Goal: Task Accomplishment & Management: Manage account settings

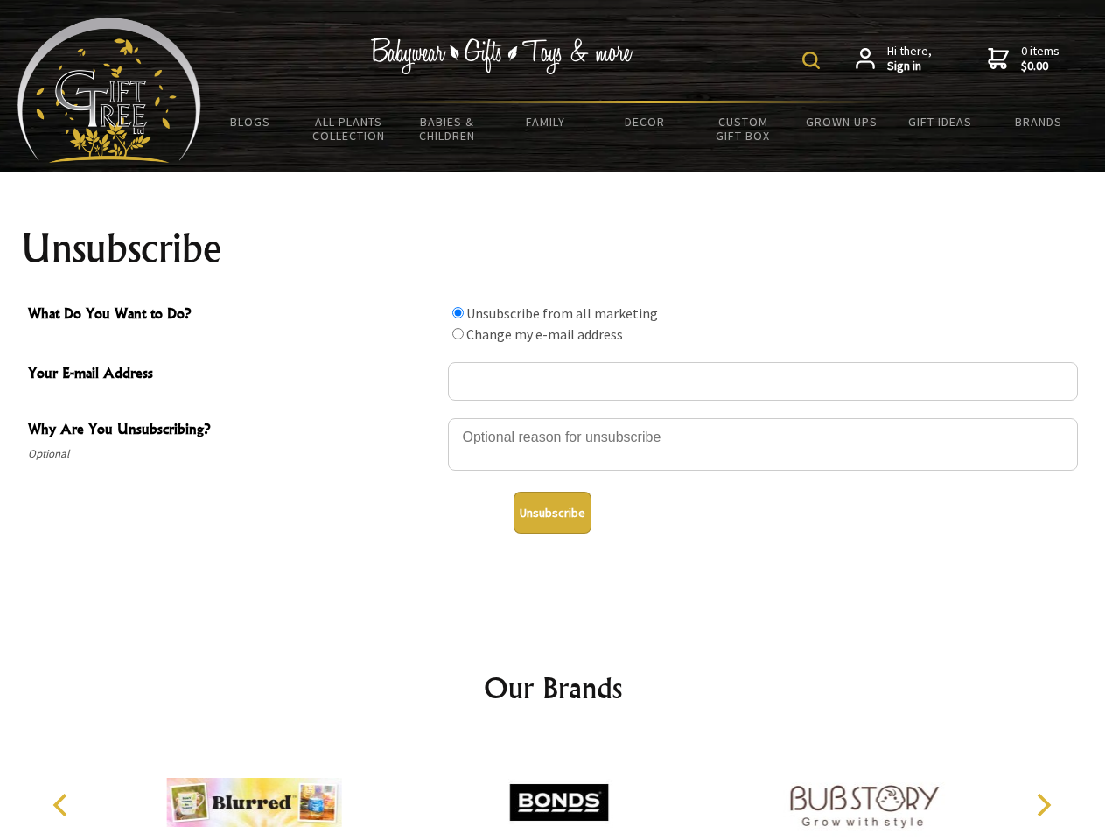
click at [813, 60] on img at bounding box center [810, 60] width 17 height 17
click at [553, 417] on div at bounding box center [763, 446] width 630 height 61
click at [457, 312] on input "What Do You Want to Do?" at bounding box center [457, 312] width 11 height 11
click at [457, 333] on input "What Do You Want to Do?" at bounding box center [457, 333] width 11 height 11
radio input "true"
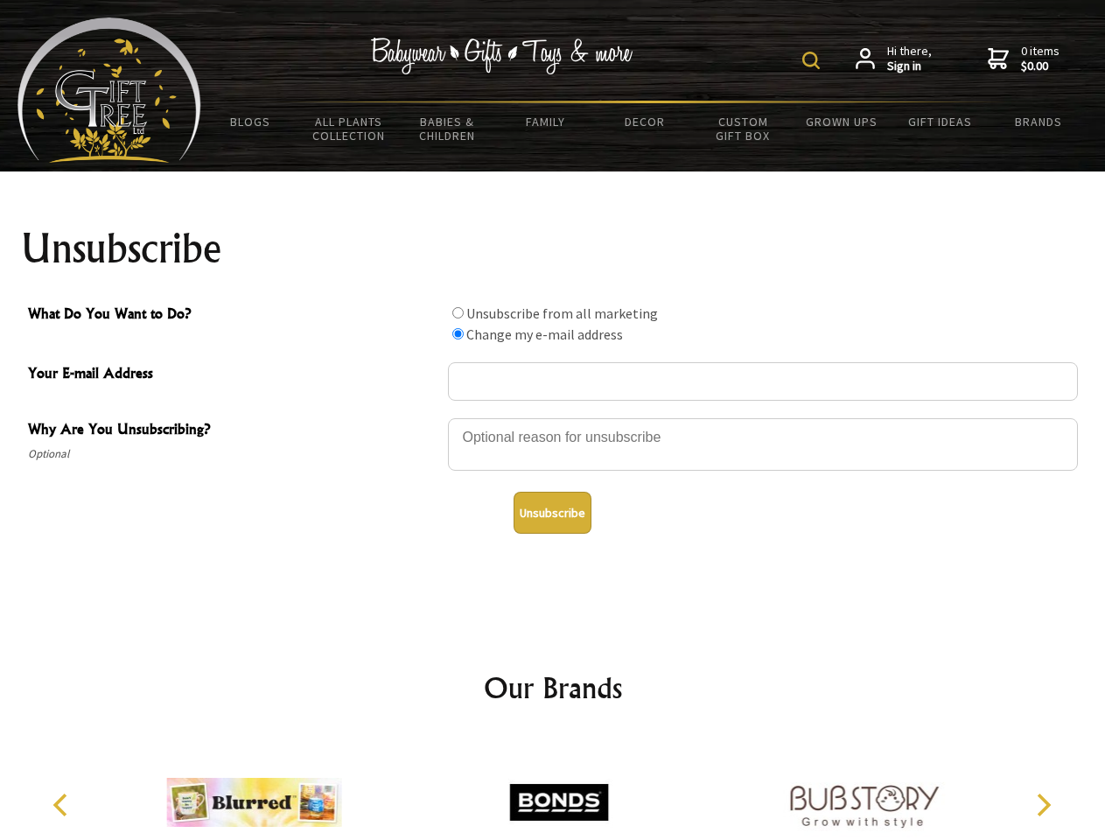
click at [552, 512] on button "Unsubscribe" at bounding box center [552, 513] width 78 height 42
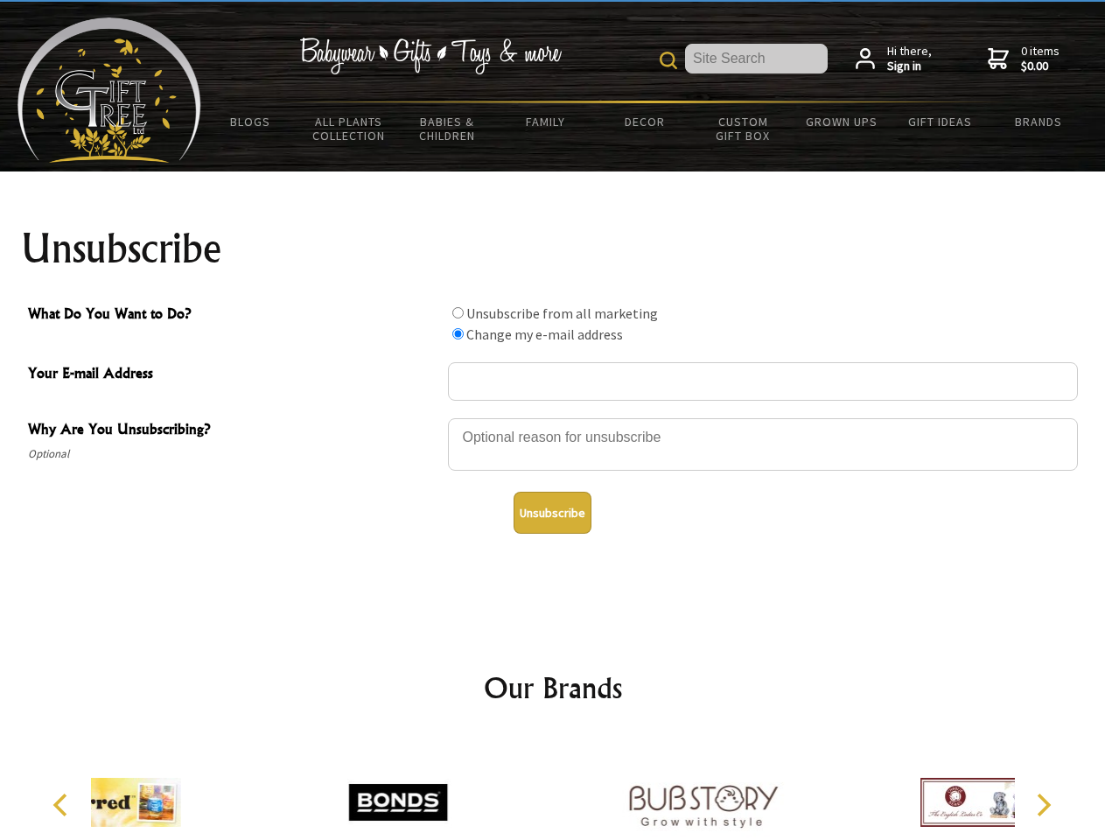
click at [553, 788] on div at bounding box center [702, 804] width 304 height 136
click at [63, 805] on icon "Previous" at bounding box center [62, 804] width 23 height 23
click at [1042, 805] on icon "Next" at bounding box center [1041, 804] width 23 height 23
